Goal: Find specific page/section: Find specific page/section

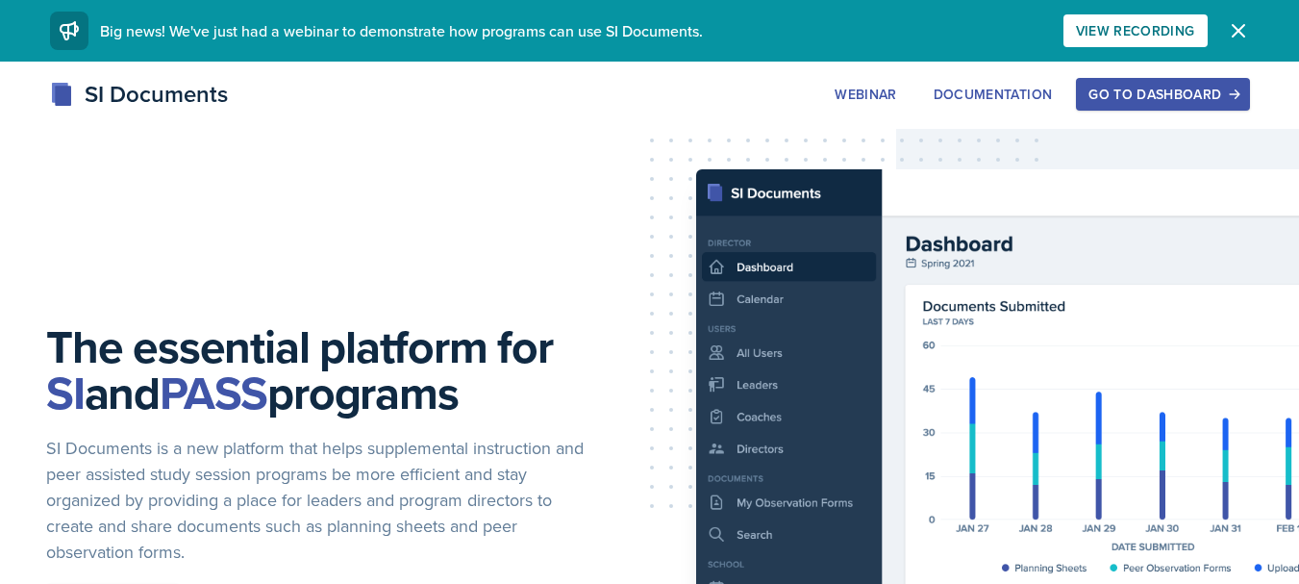
click at [1142, 94] on div "Go to Dashboard" at bounding box center [1163, 94] width 148 height 15
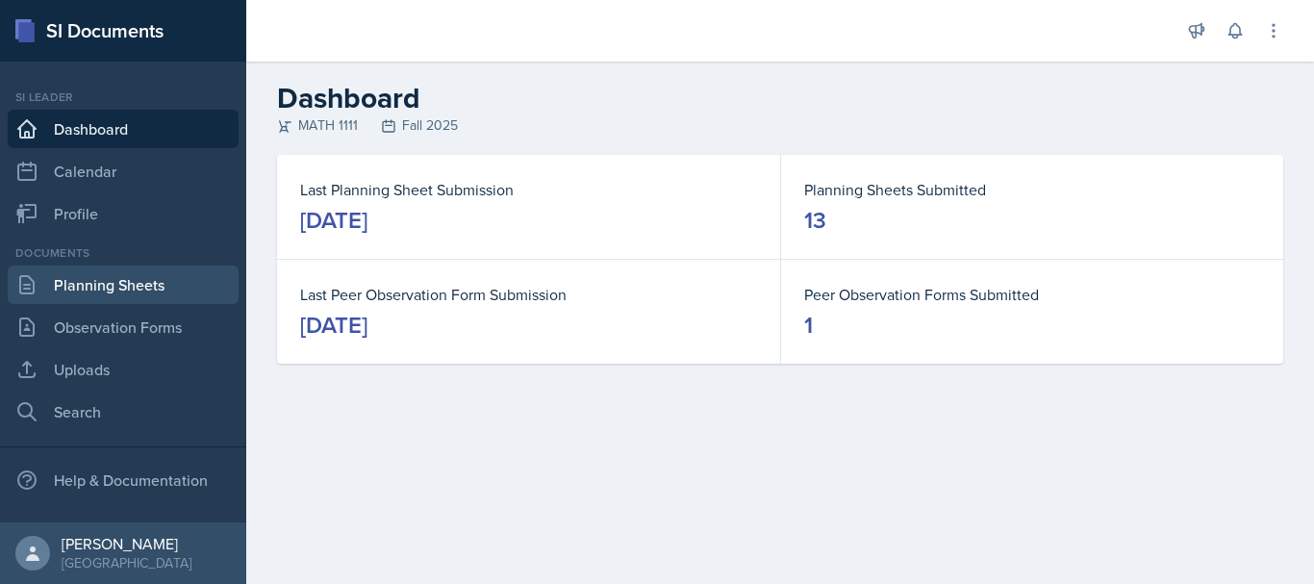
click at [149, 286] on link "Planning Sheets" at bounding box center [123, 284] width 231 height 38
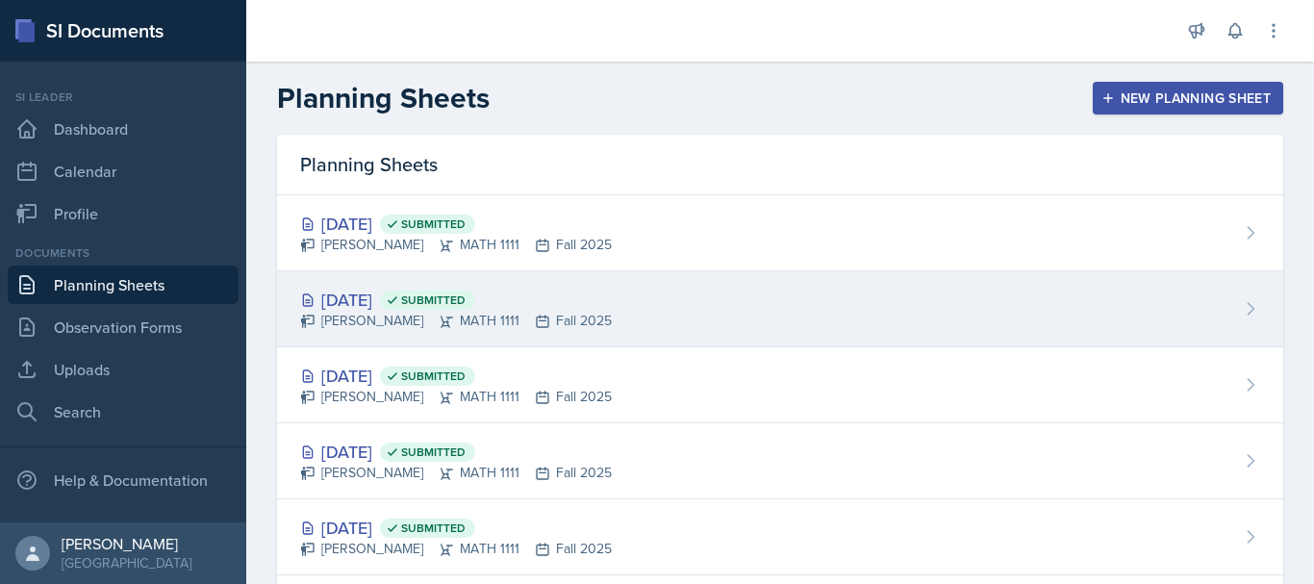
click at [471, 316] on div "[PERSON_NAME] MATH 1111 Fall 2025" at bounding box center [456, 321] width 312 height 20
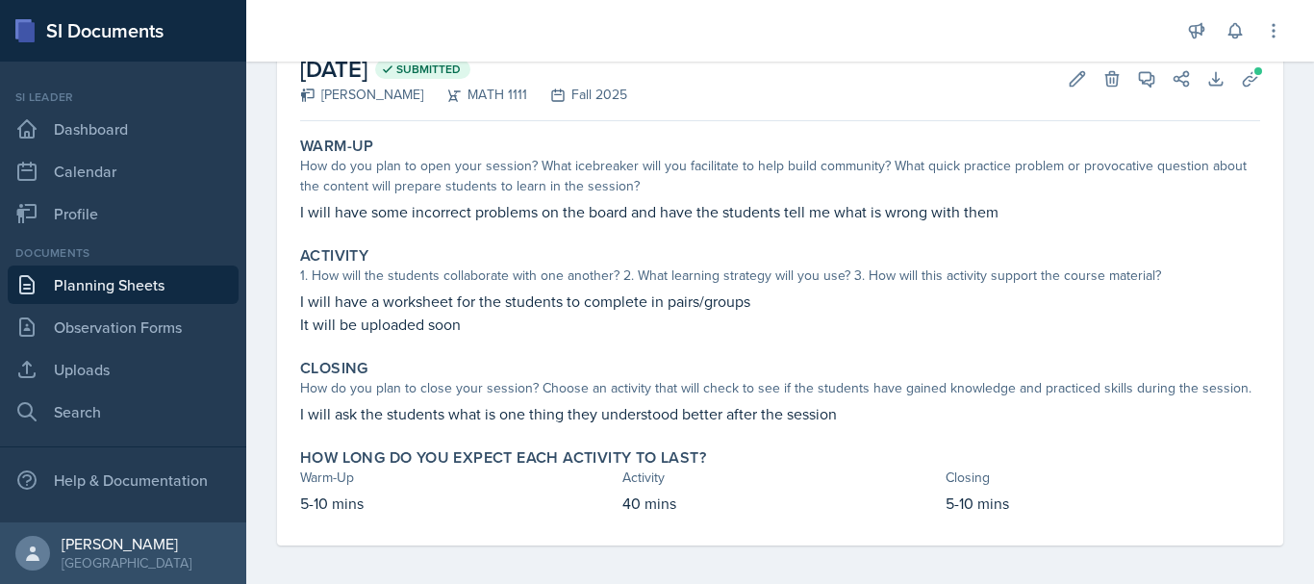
scroll to position [122, 0]
